Goal: Task Accomplishment & Management: Manage account settings

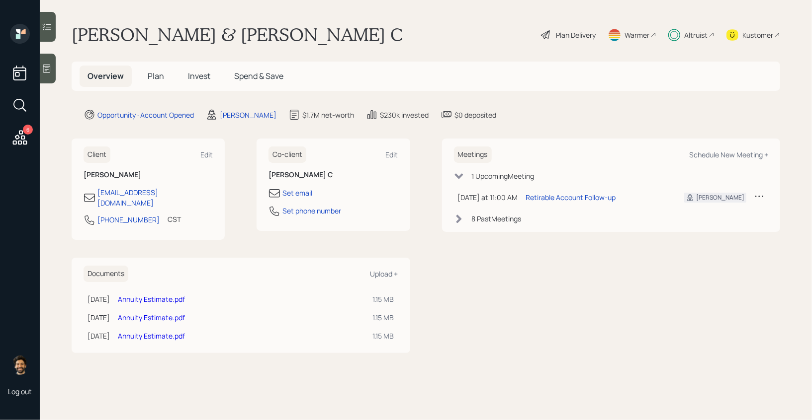
click at [156, 75] on span "Plan" at bounding box center [156, 76] width 16 height 11
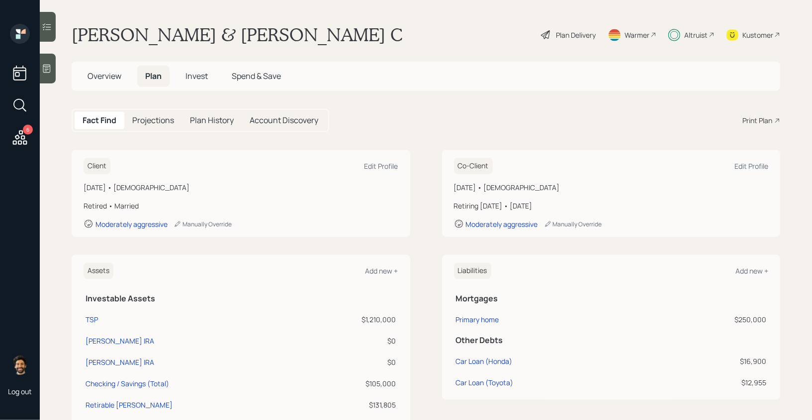
click at [21, 139] on icon at bounding box center [20, 137] width 14 height 14
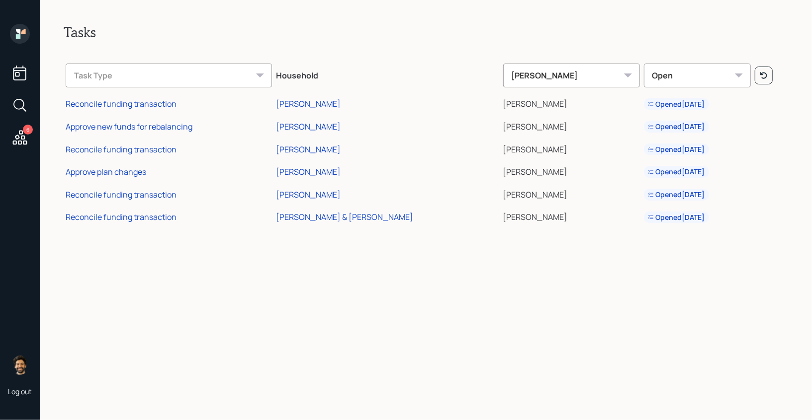
click at [14, 30] on icon at bounding box center [20, 34] width 20 height 20
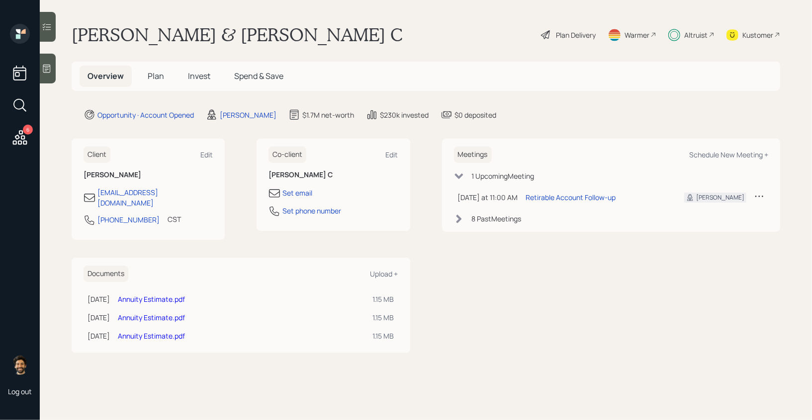
click at [205, 76] on span "Invest" at bounding box center [199, 76] width 22 height 11
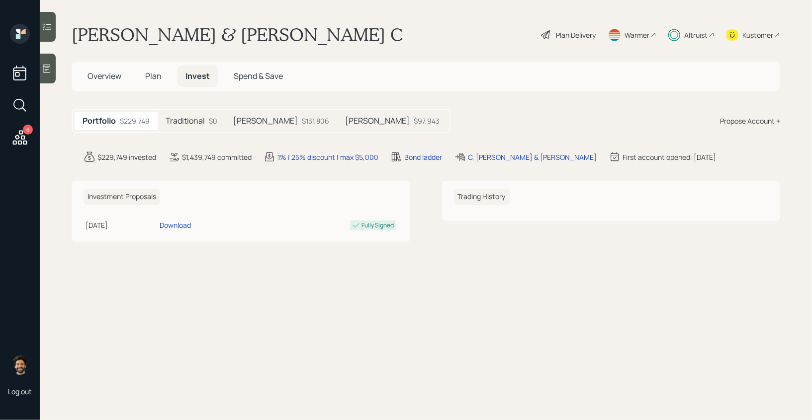
click at [195, 112] on div "Traditional $0" at bounding box center [192, 121] width 68 height 18
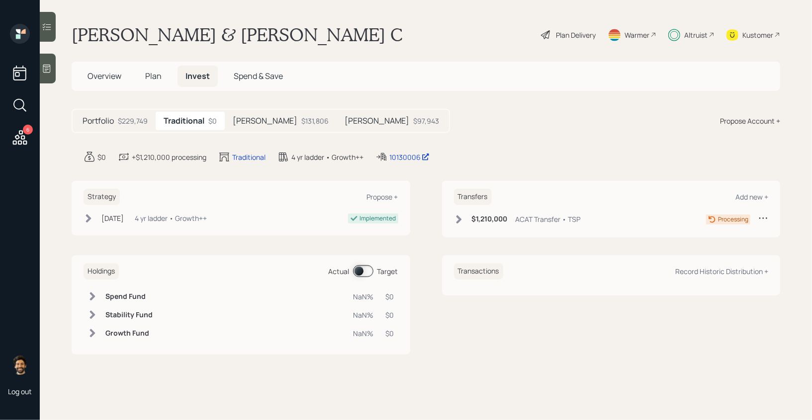
click at [145, 77] on span "Plan" at bounding box center [153, 76] width 16 height 11
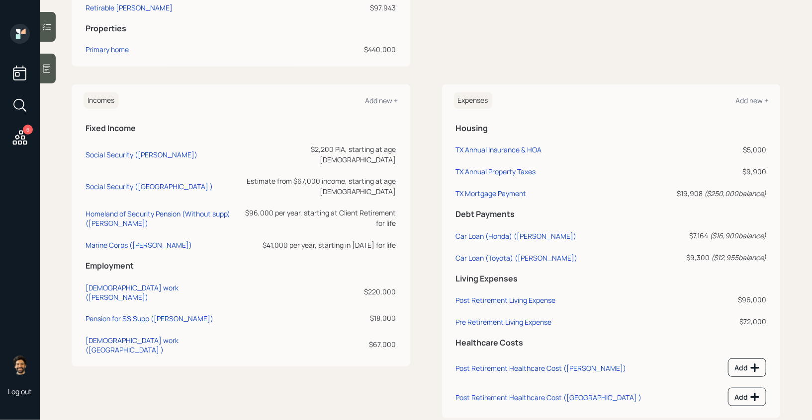
scroll to position [443, 0]
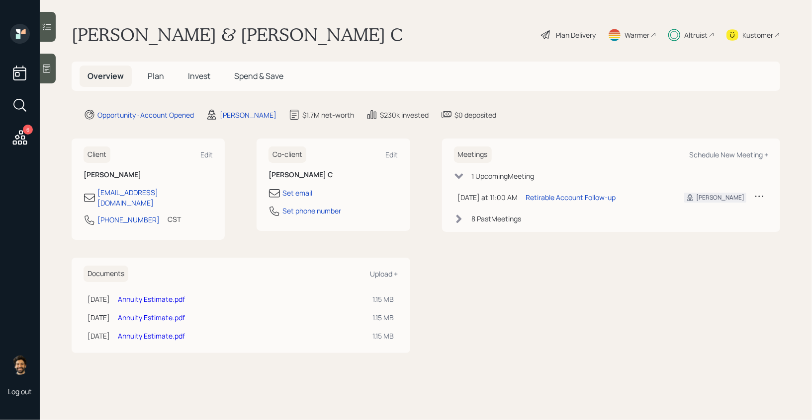
click at [686, 34] on div "Altruist" at bounding box center [695, 35] width 23 height 10
click at [193, 76] on span "Invest" at bounding box center [199, 76] width 22 height 11
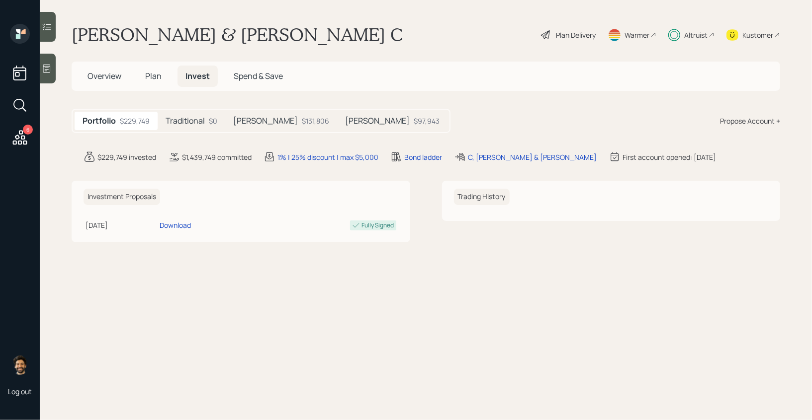
click at [18, 137] on icon at bounding box center [20, 137] width 14 height 14
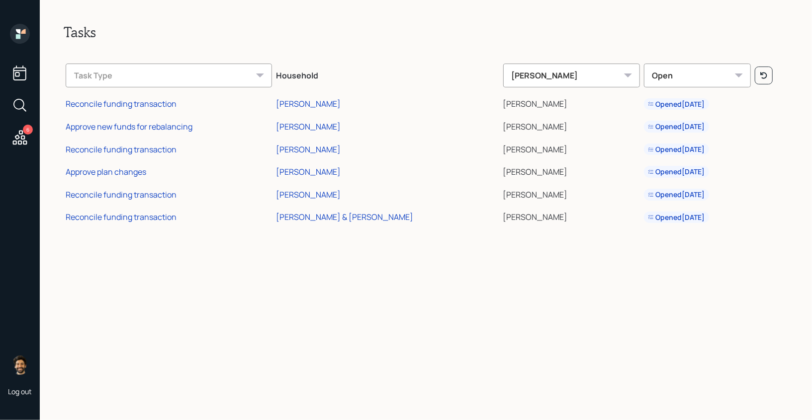
click at [20, 34] on icon at bounding box center [20, 34] width 20 height 20
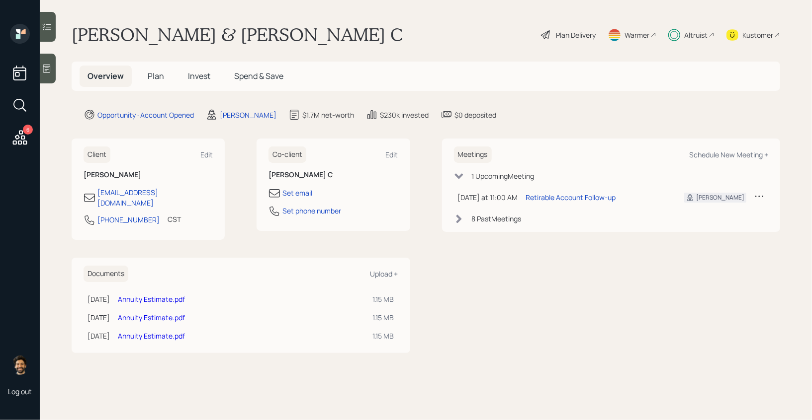
click at [191, 75] on span "Invest" at bounding box center [199, 76] width 22 height 11
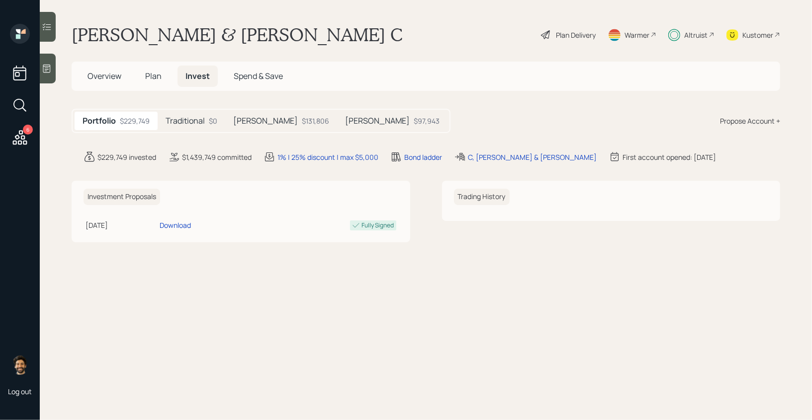
click at [192, 127] on div "Traditional $0" at bounding box center [192, 121] width 68 height 18
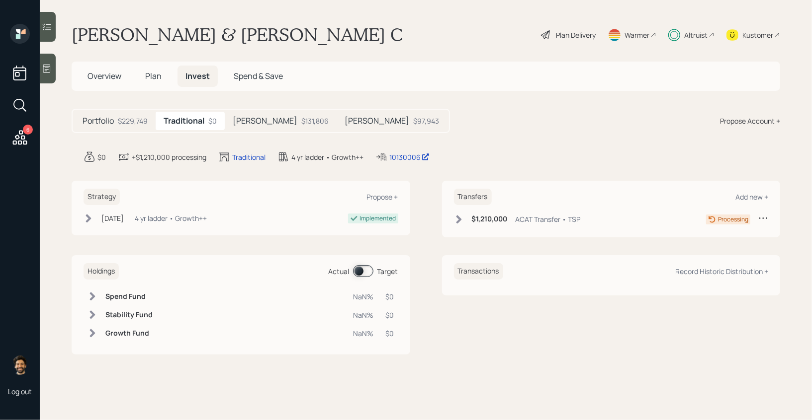
click at [156, 78] on span "Plan" at bounding box center [153, 76] width 16 height 11
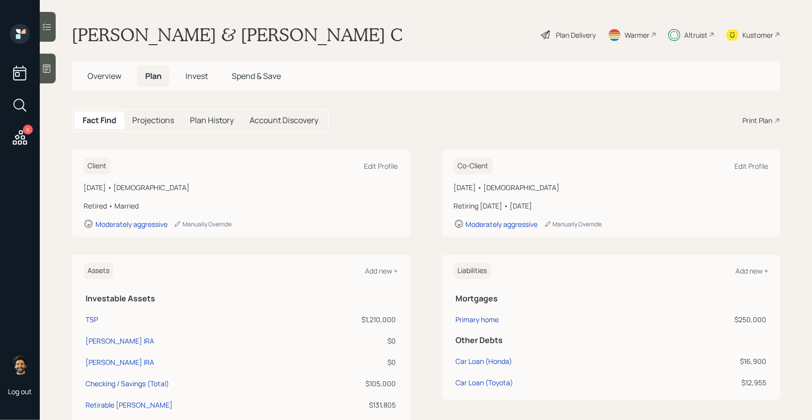
click at [163, 122] on h5 "Projections" at bounding box center [153, 120] width 42 height 9
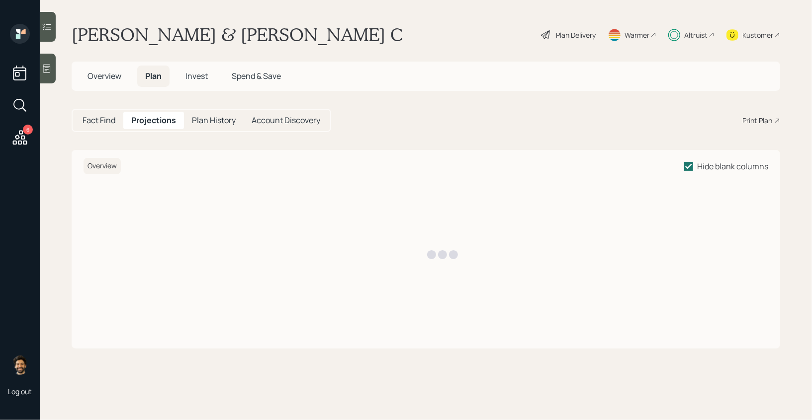
click at [110, 126] on div "Fact Find" at bounding box center [99, 120] width 49 height 17
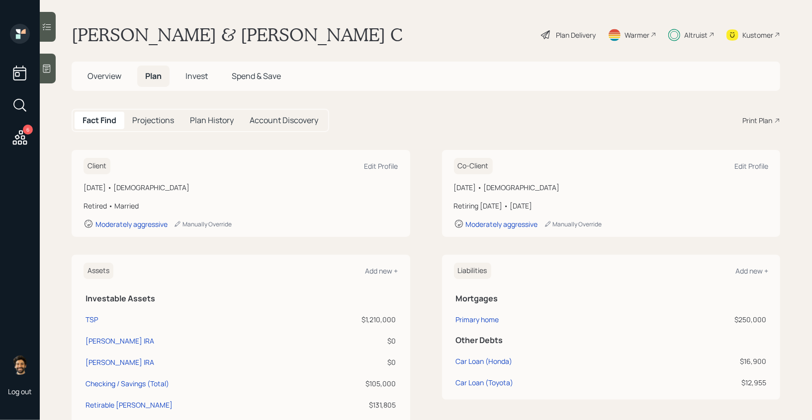
click at [190, 72] on span "Invest" at bounding box center [196, 76] width 22 height 11
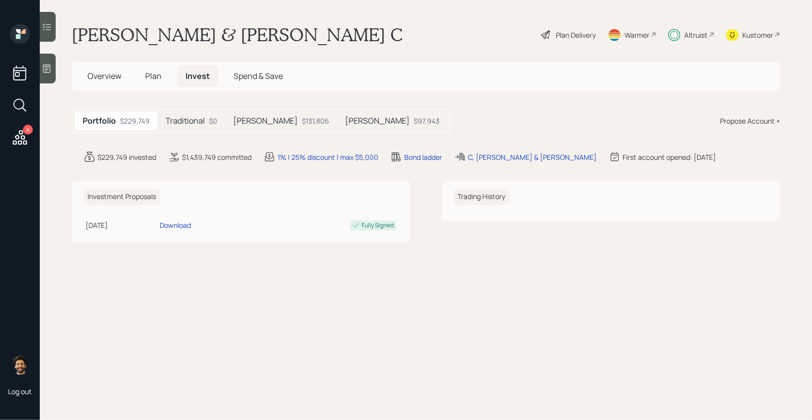
click at [190, 123] on h5 "Traditional" at bounding box center [184, 120] width 39 height 9
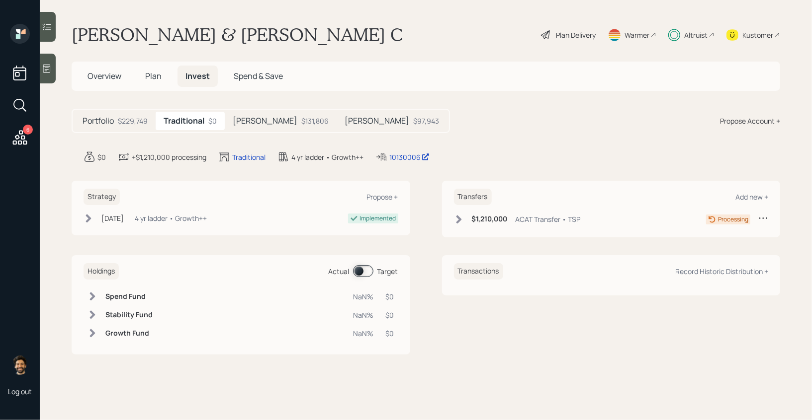
click at [458, 217] on icon at bounding box center [458, 219] width 5 height 8
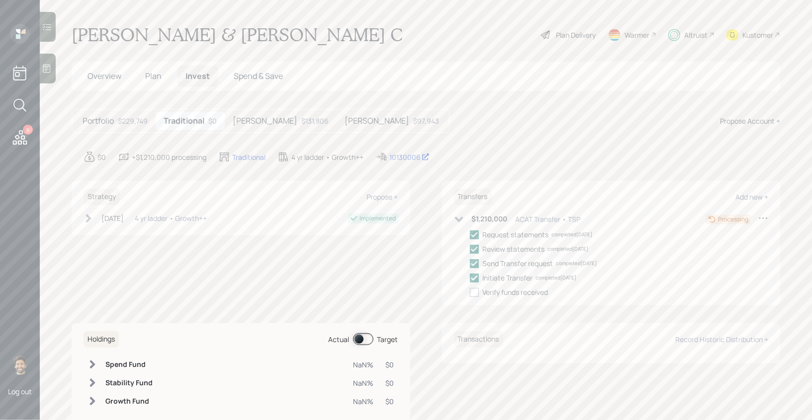
click at [152, 78] on span "Plan" at bounding box center [153, 76] width 16 height 11
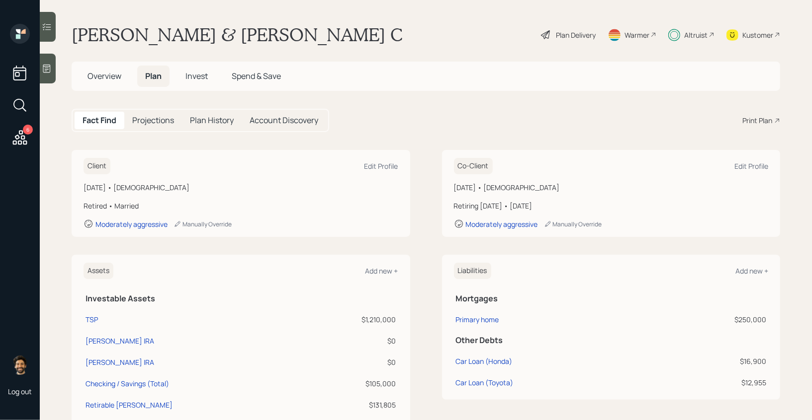
click at [195, 78] on span "Invest" at bounding box center [196, 76] width 22 height 11
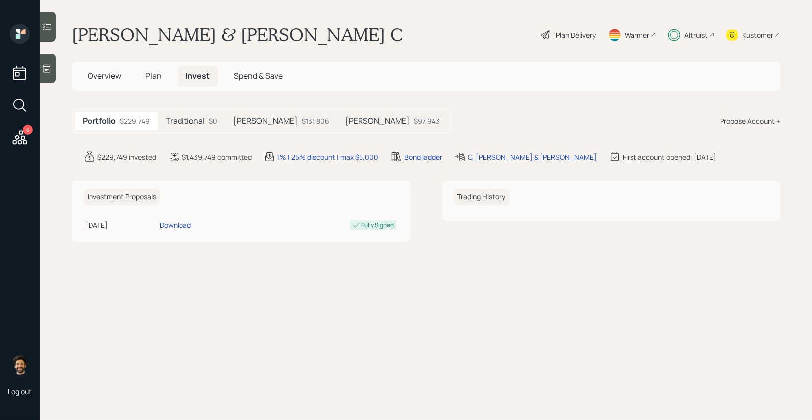
click at [18, 134] on icon at bounding box center [20, 138] width 18 height 18
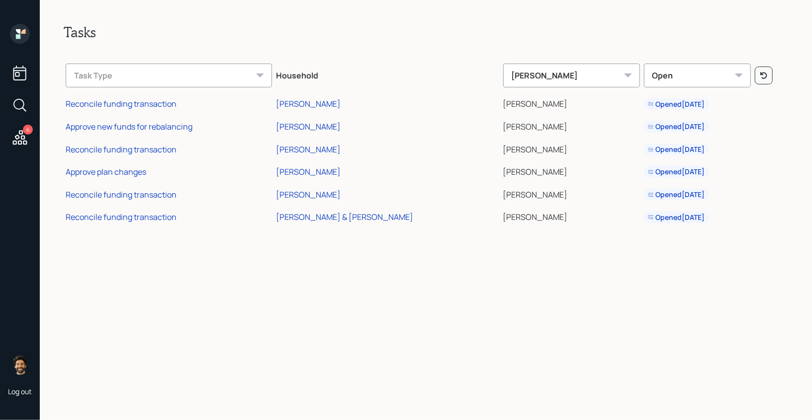
click at [17, 38] on icon at bounding box center [18, 36] width 4 height 4
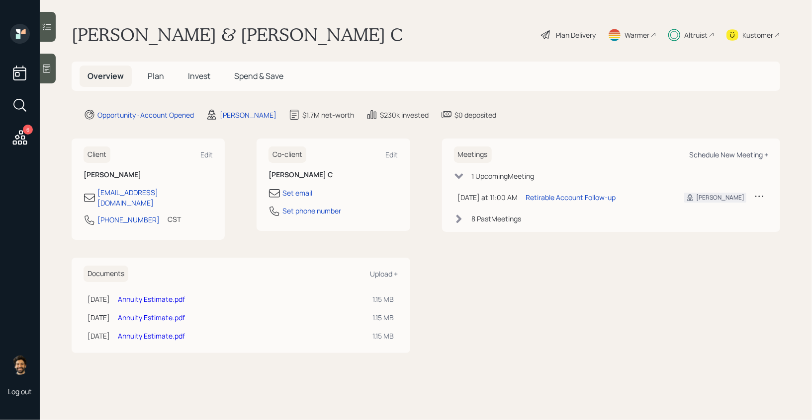
click at [710, 152] on div "Schedule New Meeting +" at bounding box center [728, 154] width 79 height 9
select select "f14b762f-c7c2-4b89-9227-8fa891345eea"
click at [154, 73] on span "Plan" at bounding box center [156, 76] width 16 height 11
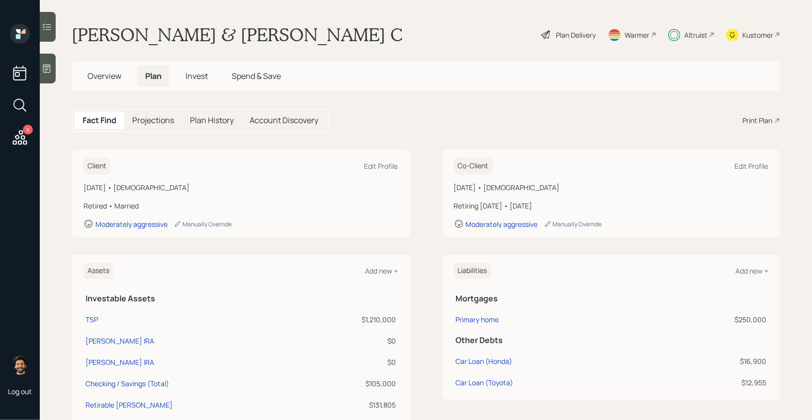
click at [198, 76] on span "Invest" at bounding box center [196, 76] width 22 height 11
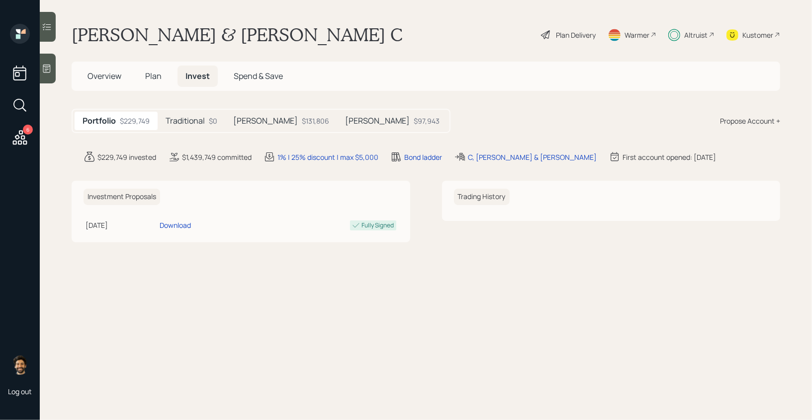
click at [191, 118] on h5 "Traditional" at bounding box center [184, 120] width 39 height 9
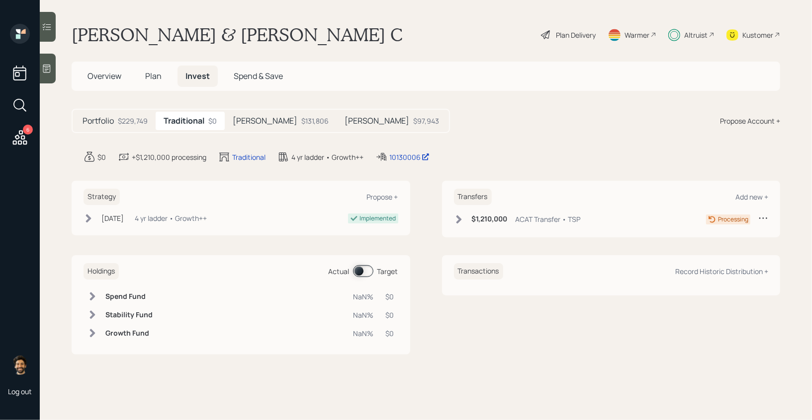
click at [154, 80] on span "Plan" at bounding box center [153, 76] width 16 height 11
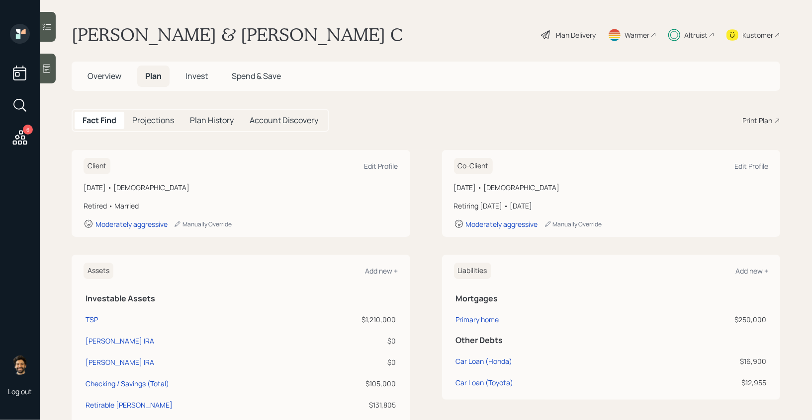
click at [575, 27] on div "Plan Delivery" at bounding box center [568, 35] width 57 height 22
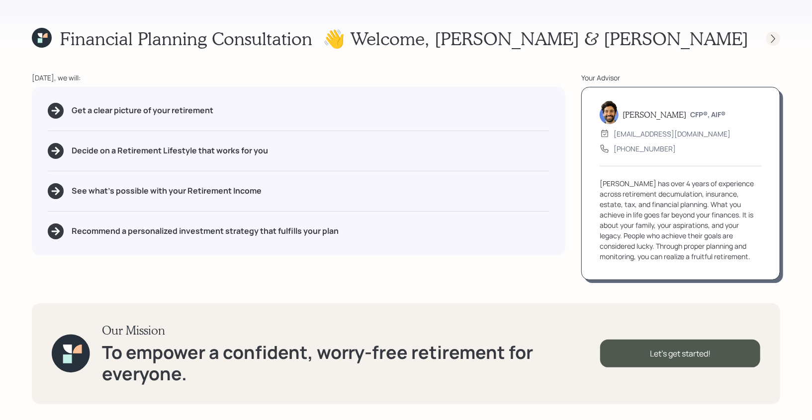
click at [775, 44] on div at bounding box center [773, 39] width 14 height 14
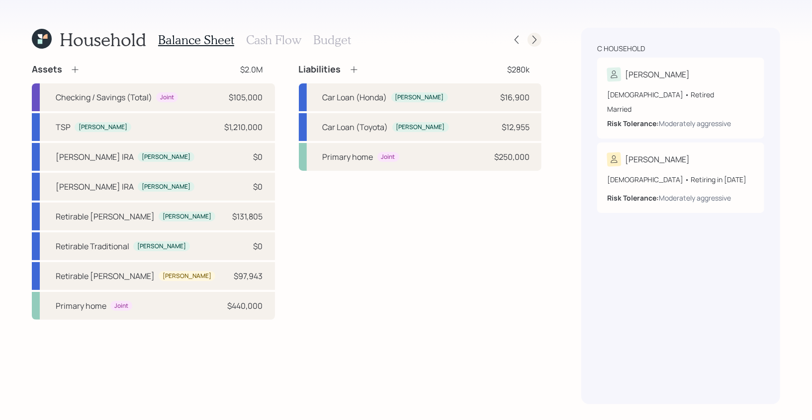
click at [534, 38] on icon at bounding box center [534, 40] width 4 height 8
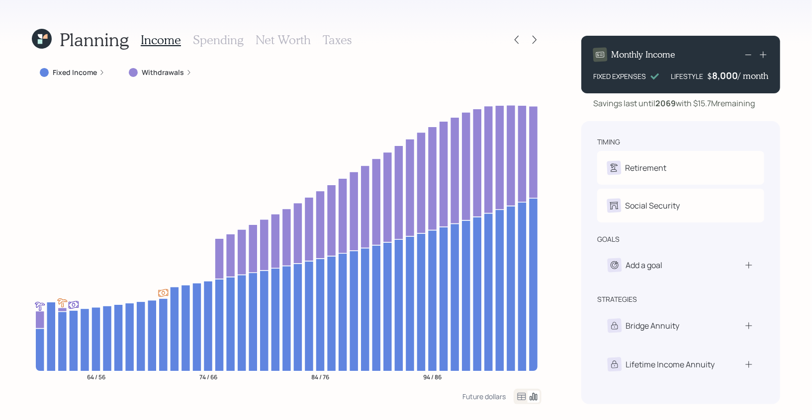
click at [338, 39] on h3 "Taxes" at bounding box center [337, 40] width 29 height 14
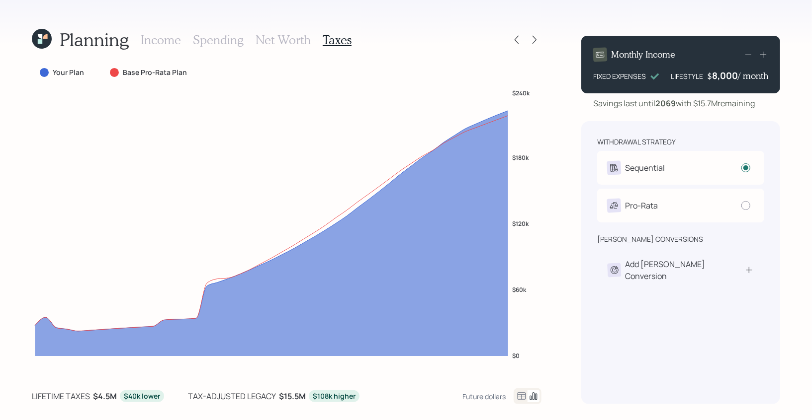
click at [522, 396] on icon at bounding box center [521, 397] width 12 height 12
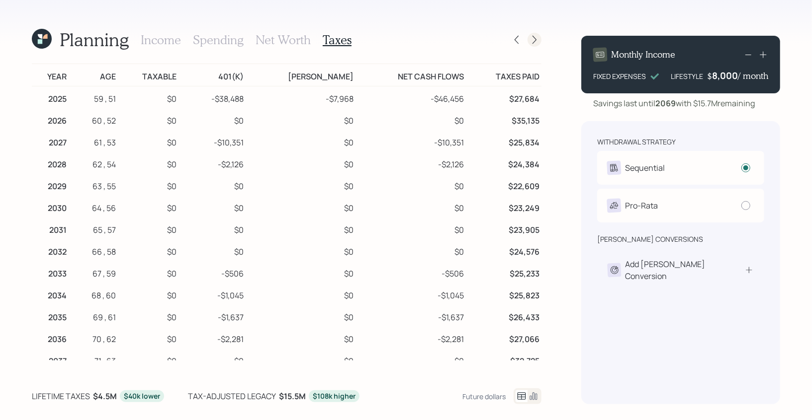
click at [535, 40] on icon at bounding box center [534, 40] width 4 height 8
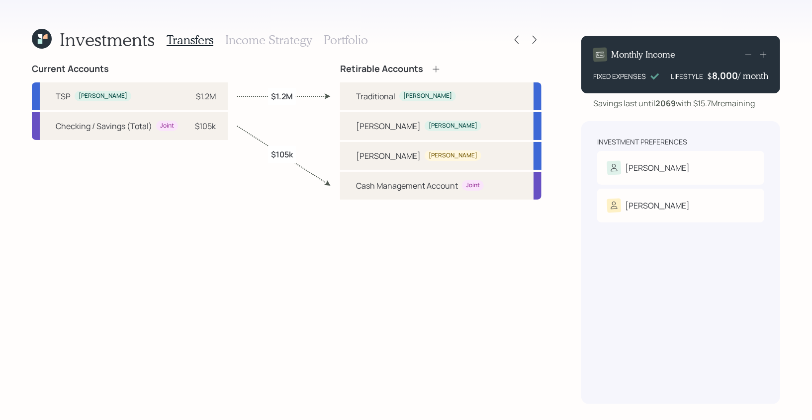
click at [265, 39] on h3 "Income Strategy" at bounding box center [268, 40] width 86 height 14
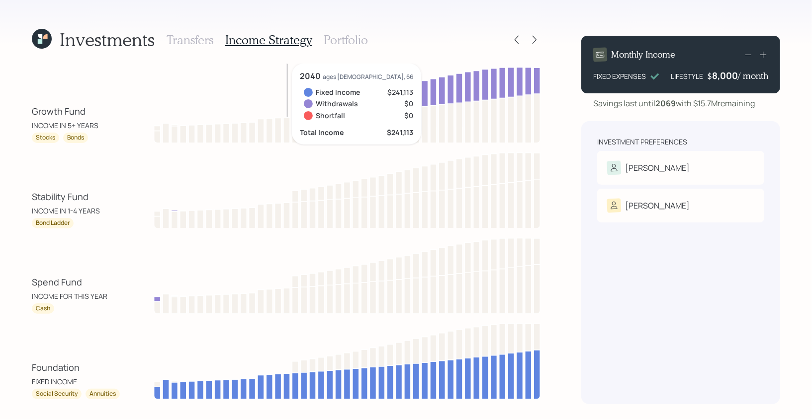
click at [40, 58] on div "Investments Transfers Income Strategy Portfolio Growth Fund INCOME IN 5+ YEARS …" at bounding box center [286, 216] width 509 height 377
click at [41, 46] on icon at bounding box center [42, 39] width 20 height 20
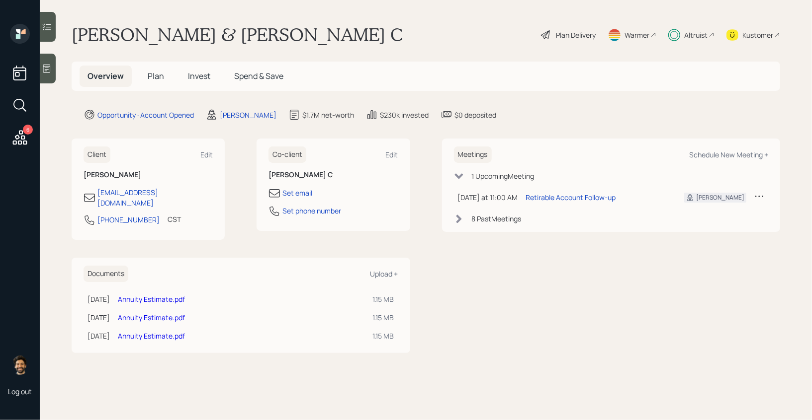
click at [159, 73] on span "Plan" at bounding box center [156, 76] width 16 height 11
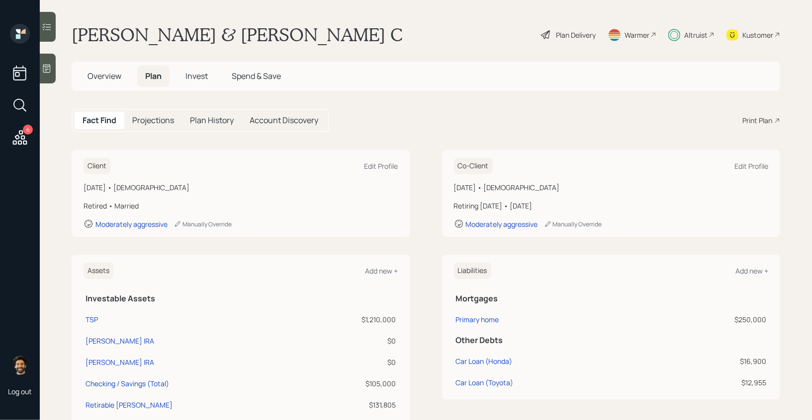
click at [694, 32] on div "Altruist" at bounding box center [695, 35] width 23 height 10
click at [112, 67] on h5 "Overview" at bounding box center [105, 76] width 50 height 21
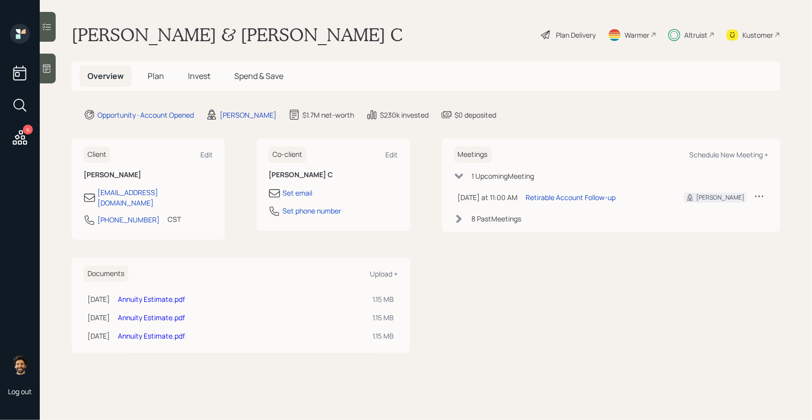
click at [164, 79] on h5 "Plan" at bounding box center [156, 76] width 32 height 21
